Goal: Information Seeking & Learning: Check status

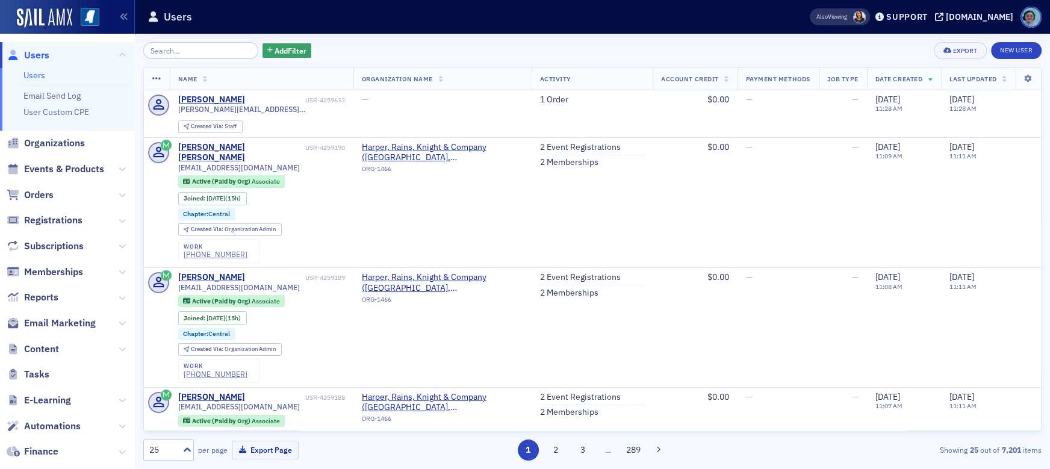
click at [218, 54] on input "search" at bounding box center [200, 50] width 115 height 17
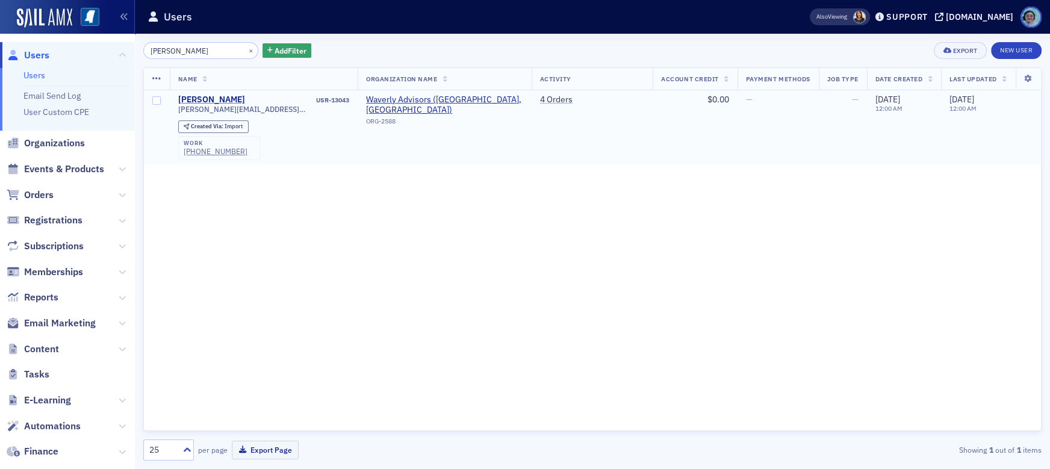
type input "[PERSON_NAME]"
click at [215, 97] on div "[PERSON_NAME]" at bounding box center [211, 99] width 67 height 11
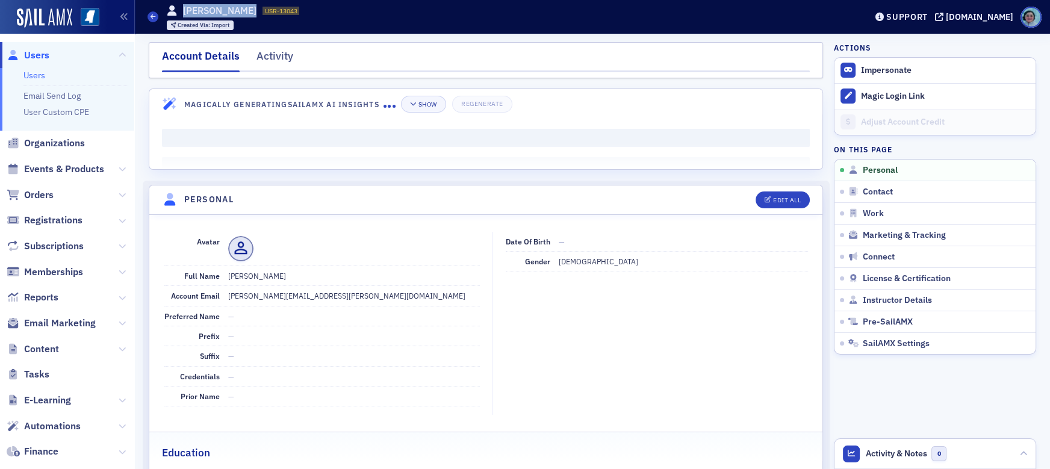
drag, startPoint x: 181, startPoint y: 11, endPoint x: 283, endPoint y: 14, distance: 103.0
click at [283, 14] on div "[PERSON_NAME] USR-13043 13043" at bounding box center [233, 10] width 133 height 13
copy h1 "[PERSON_NAME]"
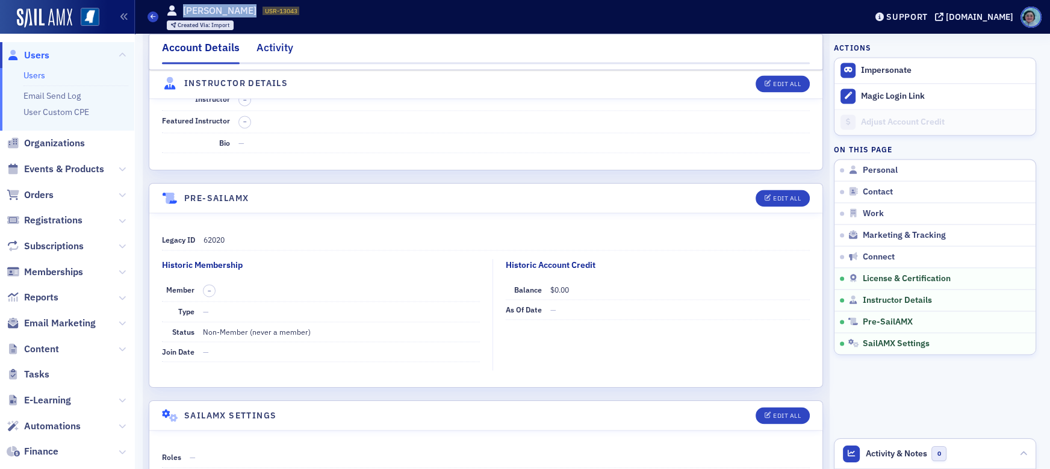
scroll to position [2077, 0]
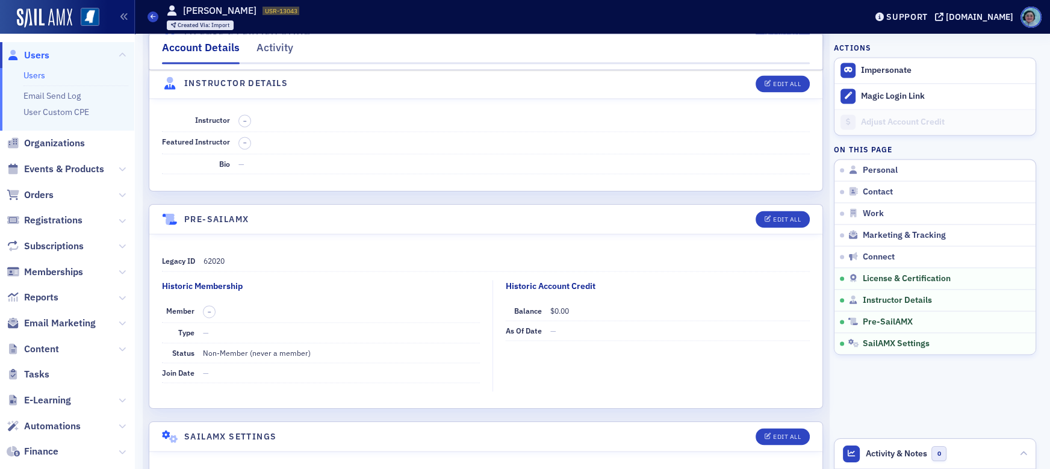
click at [253, 34] on div "Account Details Activity" at bounding box center [486, 52] width 674 height 36
click at [266, 52] on div "Activity" at bounding box center [274, 51] width 37 height 22
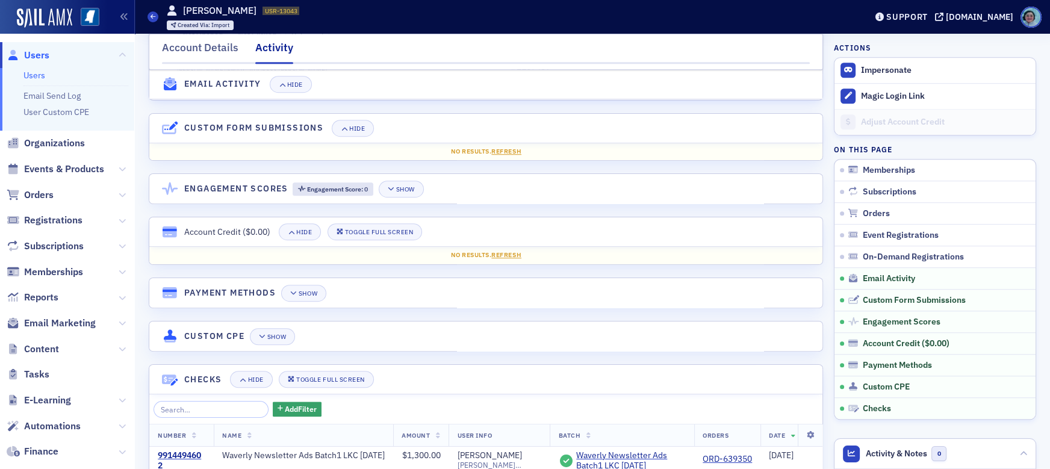
scroll to position [1003, 0]
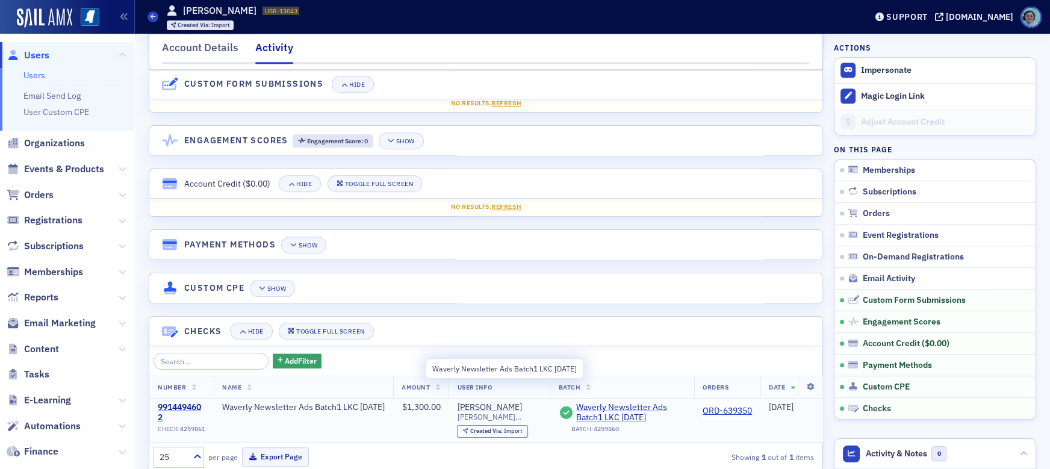
click at [631, 402] on span "Waverly Newsletter Ads Batch1 LKC [DATE]" at bounding box center [631, 412] width 110 height 21
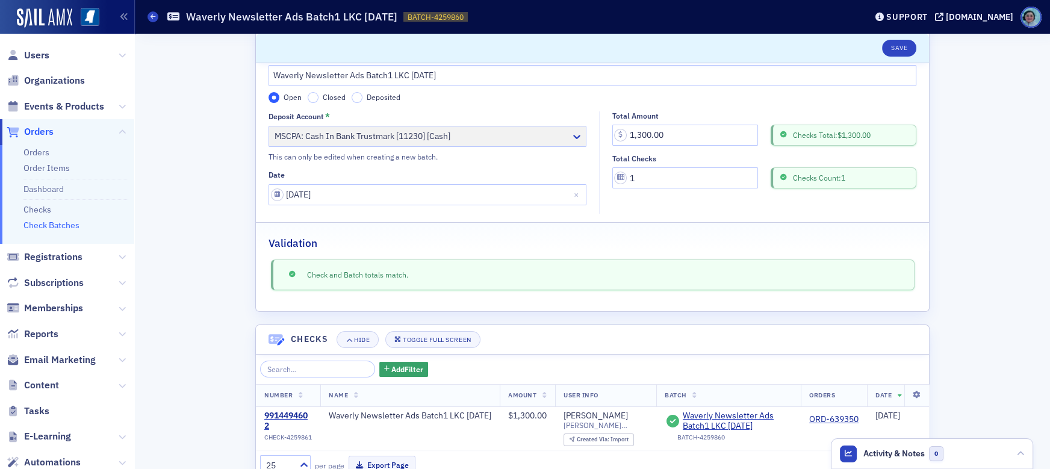
scroll to position [91, 0]
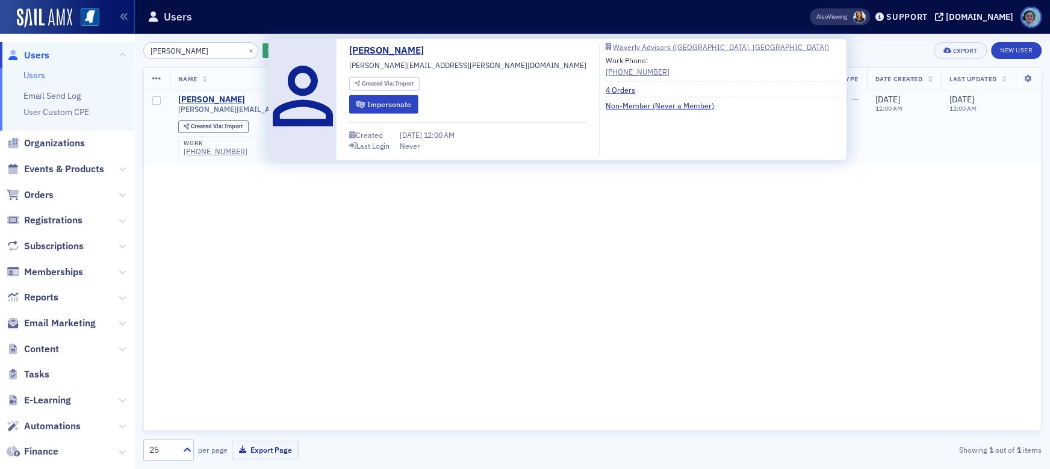
type input "[PERSON_NAME]"
click at [245, 98] on div "[PERSON_NAME]" at bounding box center [211, 99] width 67 height 11
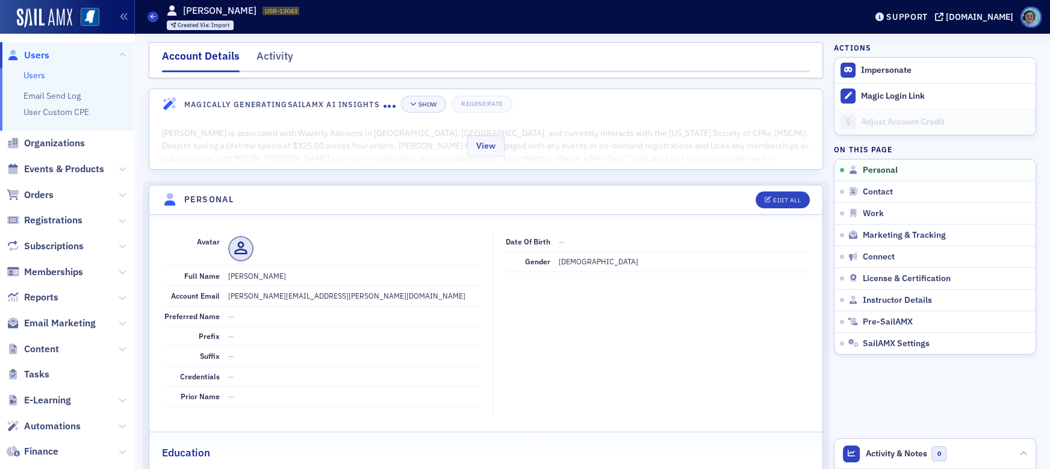
click at [456, 144] on div "View" at bounding box center [485, 144] width 673 height 51
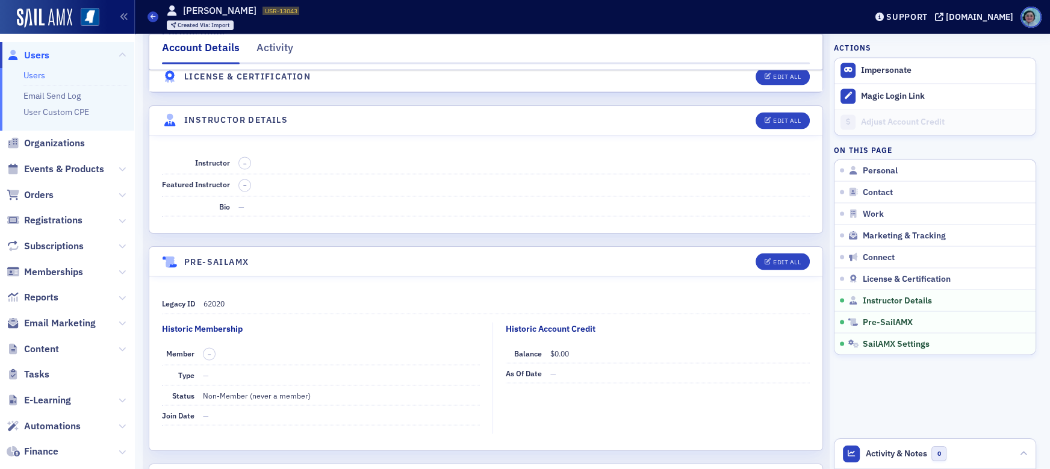
scroll to position [2701, 0]
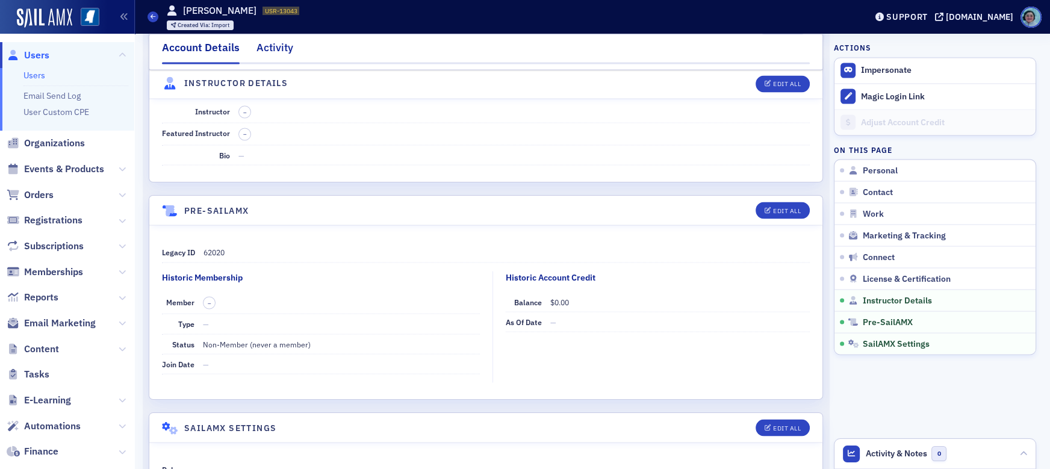
click at [261, 54] on div "Activity" at bounding box center [274, 51] width 37 height 22
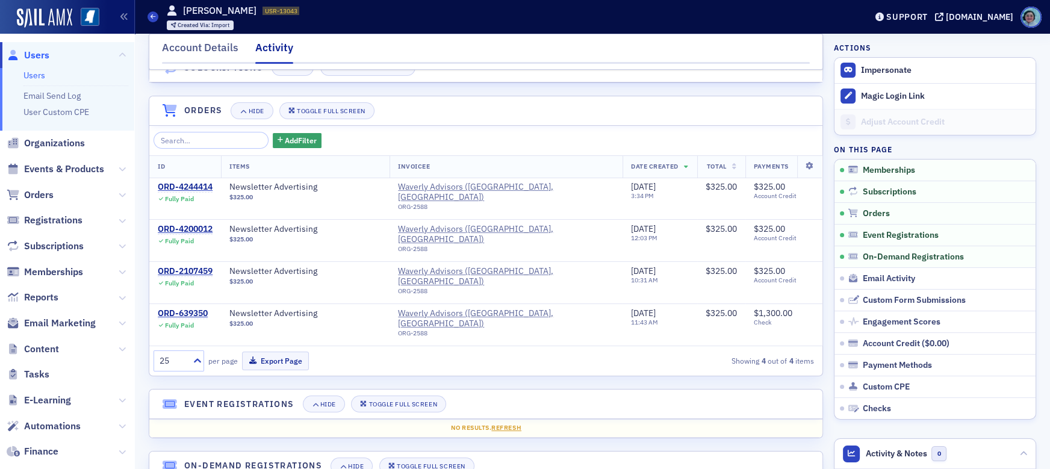
scroll to position [120, 0]
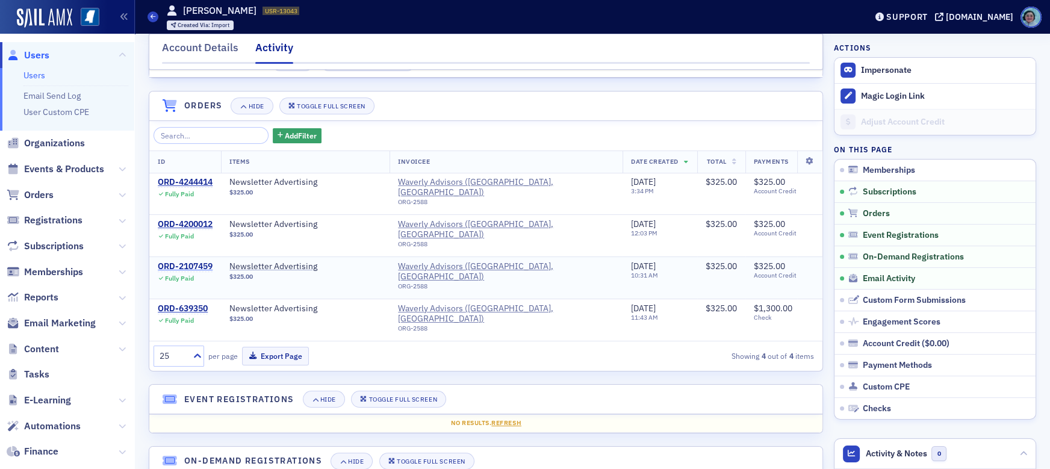
click at [194, 261] on div "ORD-2107459" at bounding box center [185, 266] width 55 height 11
